Goal: Transaction & Acquisition: Purchase product/service

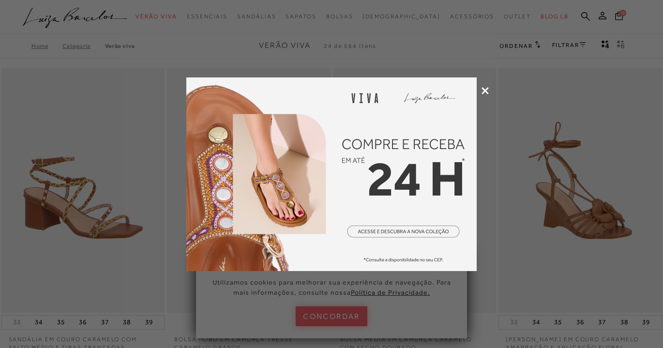
click at [486, 92] on icon at bounding box center [484, 90] width 7 height 7
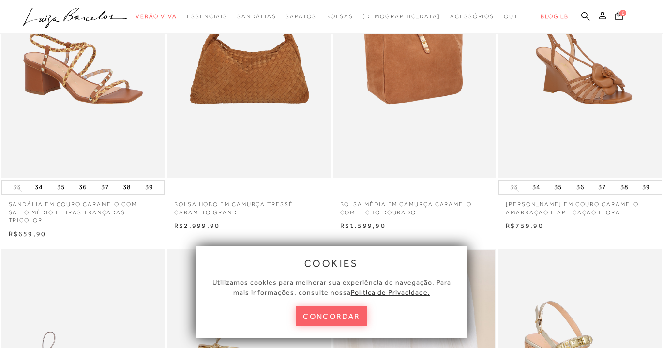
scroll to position [137, 0]
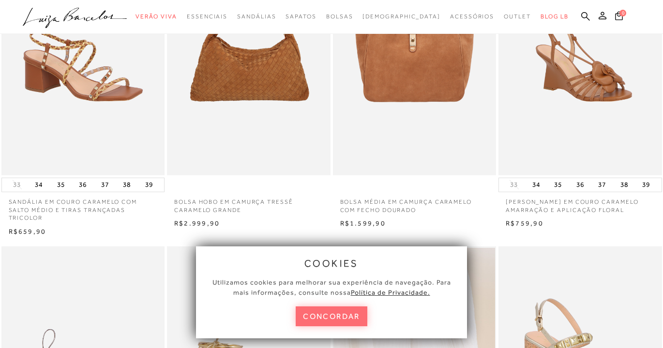
click at [351, 313] on button "concordar" at bounding box center [332, 316] width 72 height 20
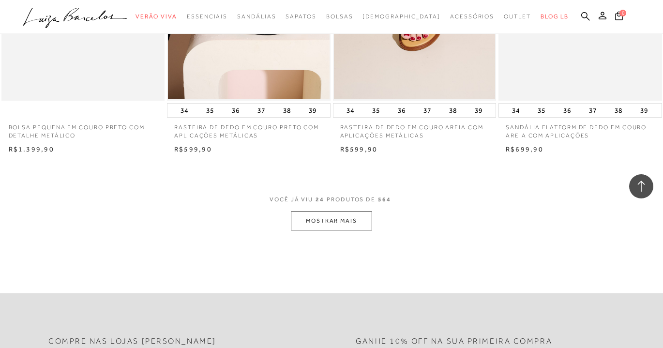
scroll to position [1778, 0]
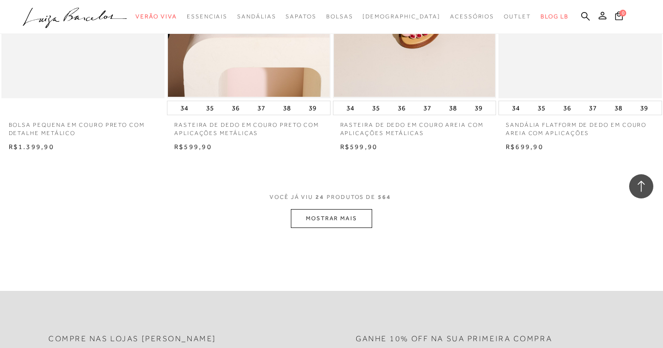
click at [359, 216] on button "MOSTRAR MAIS" at bounding box center [331, 218] width 81 height 19
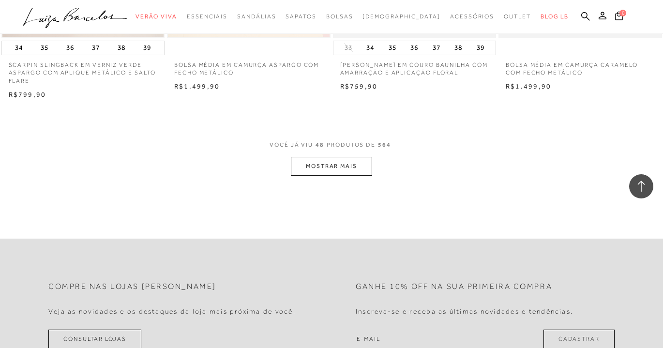
scroll to position [3712, 0]
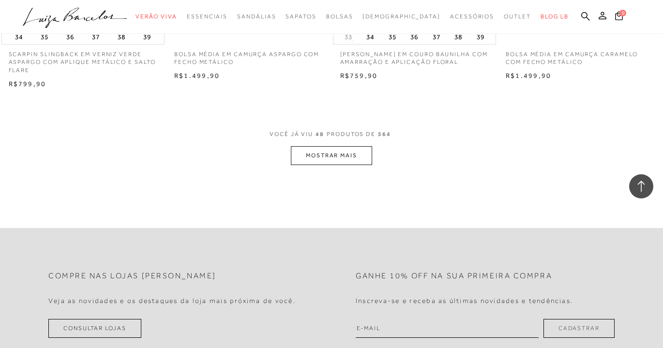
click at [360, 146] on button "MOSTRAR MAIS" at bounding box center [331, 155] width 81 height 19
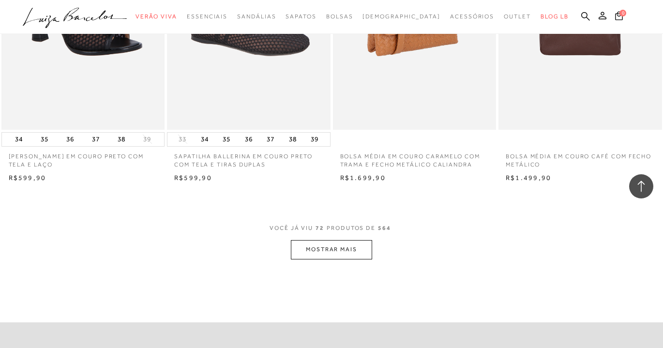
scroll to position [5497, 0]
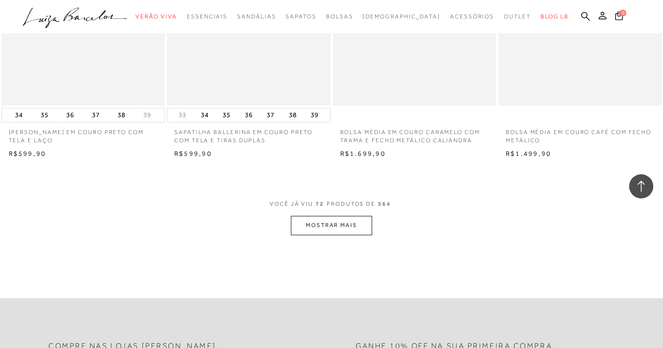
click at [355, 216] on button "MOSTRAR MAIS" at bounding box center [331, 225] width 81 height 19
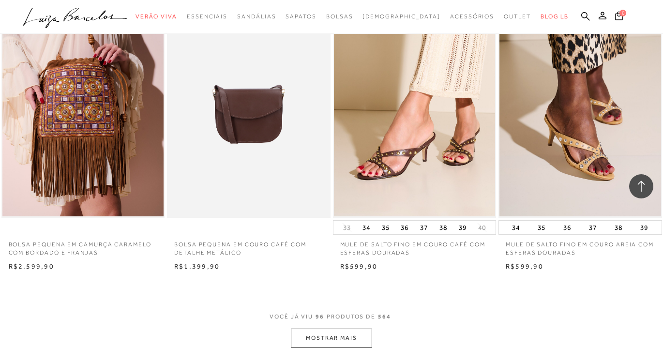
scroll to position [7249, 0]
click at [351, 328] on button "MOSTRAR MAIS" at bounding box center [331, 337] width 81 height 19
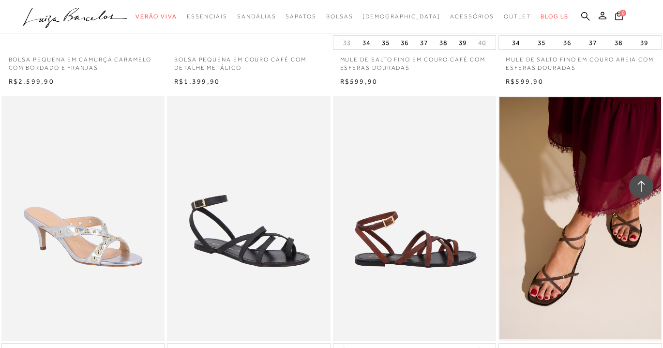
scroll to position [7497, 0]
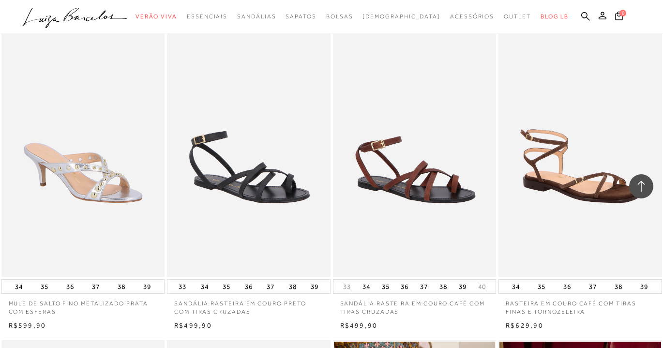
click at [564, 195] on img at bounding box center [580, 154] width 163 height 245
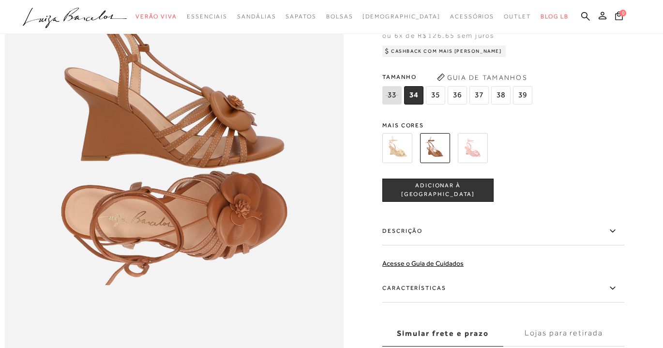
scroll to position [606, 0]
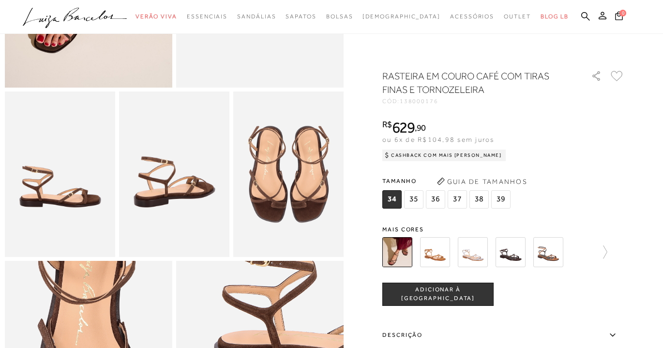
scroll to position [226, 0]
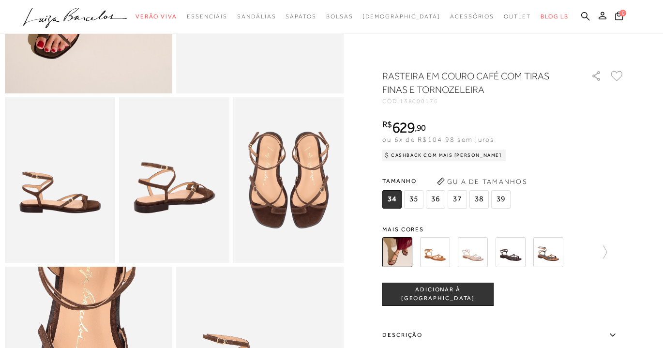
click at [435, 247] on img at bounding box center [435, 252] width 30 height 30
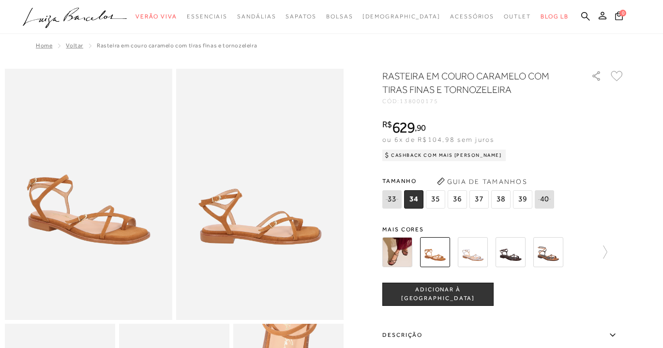
click at [549, 252] on img at bounding box center [548, 252] width 30 height 30
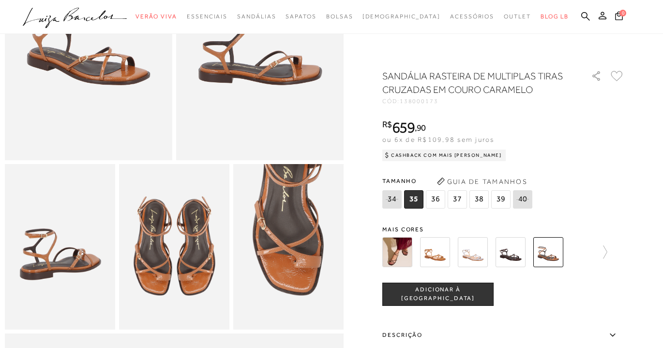
scroll to position [161, 0]
